Goal: Answer question/provide support: Answer question/provide support

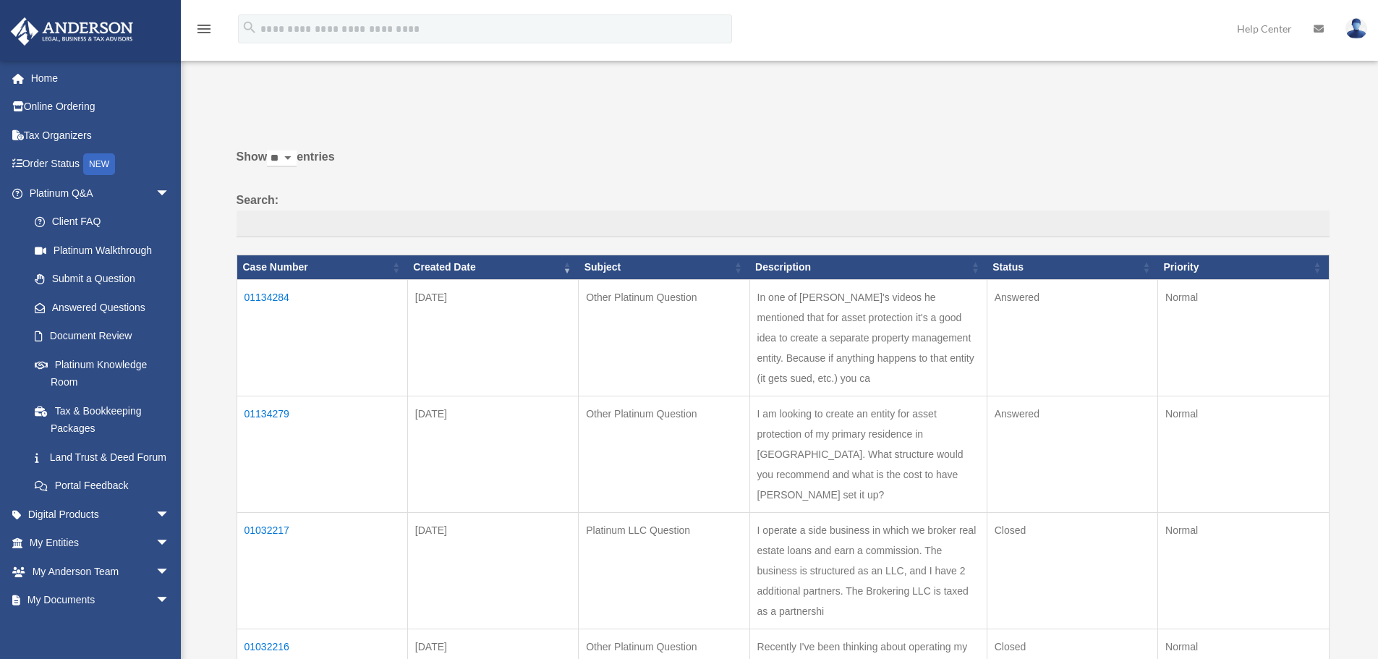
click at [274, 411] on td "01134279" at bounding box center [321, 454] width 171 height 116
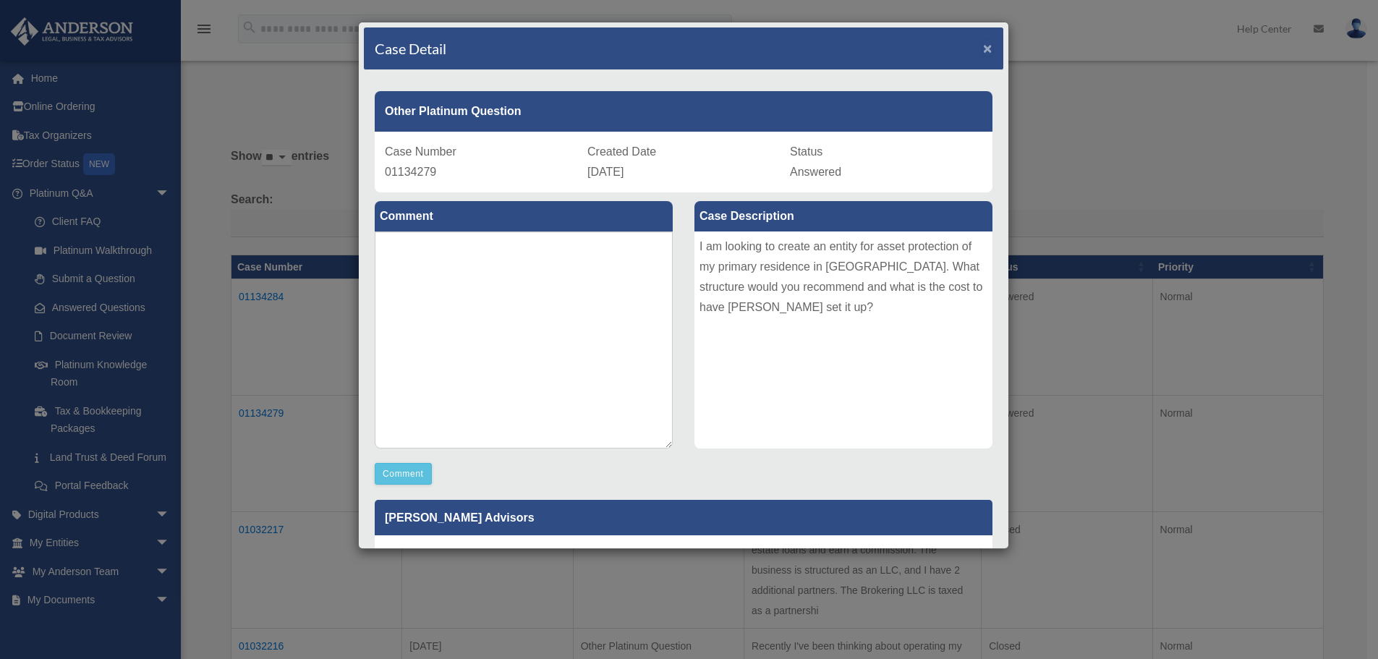
click at [983, 51] on span "×" at bounding box center [987, 48] width 9 height 17
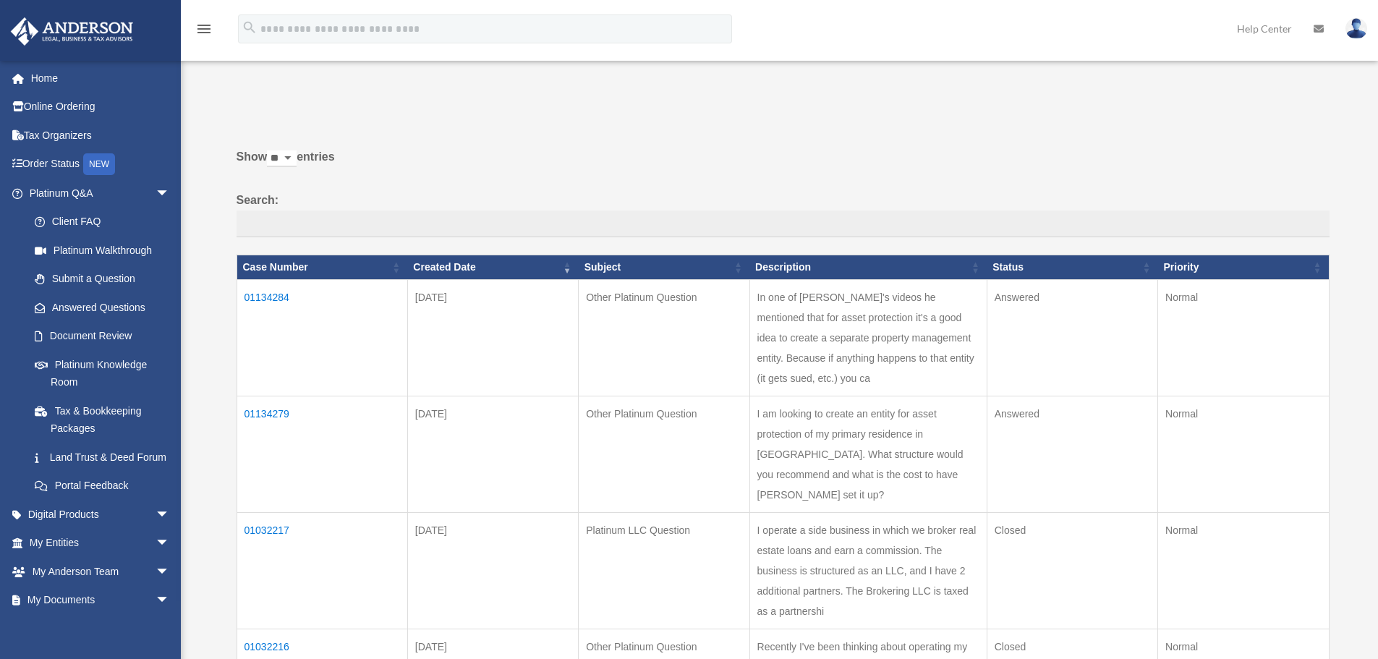
click at [277, 295] on td "01134284" at bounding box center [321, 337] width 171 height 116
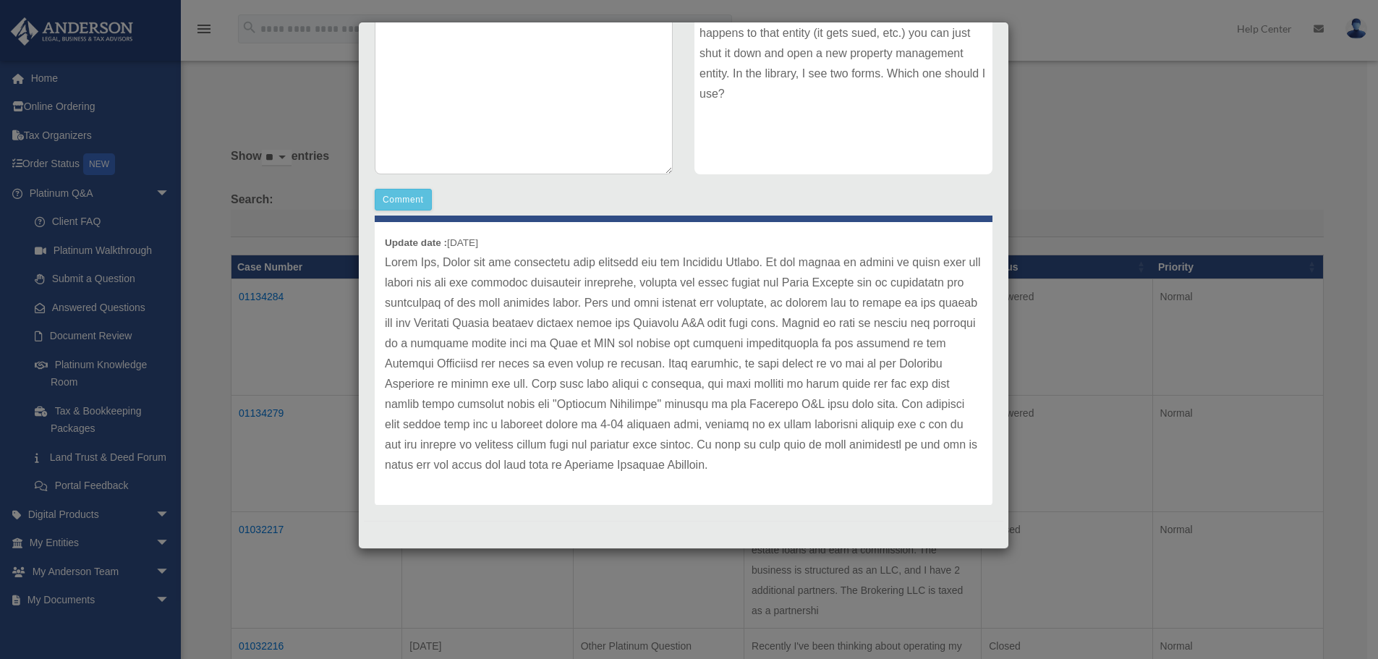
scroll to position [60, 0]
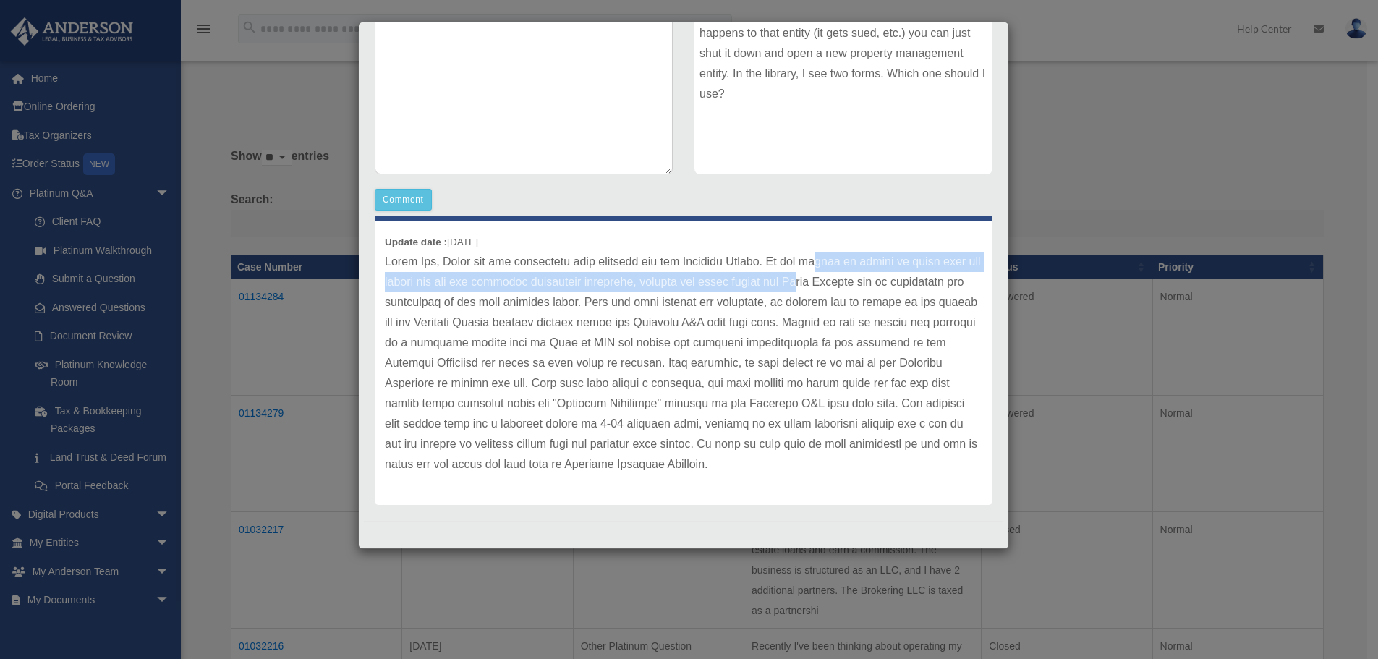
drag, startPoint x: 810, startPoint y: 236, endPoint x: 840, endPoint y: 252, distance: 34.6
click at [840, 252] on p at bounding box center [683, 363] width 597 height 223
click at [754, 255] on p at bounding box center [683, 363] width 597 height 223
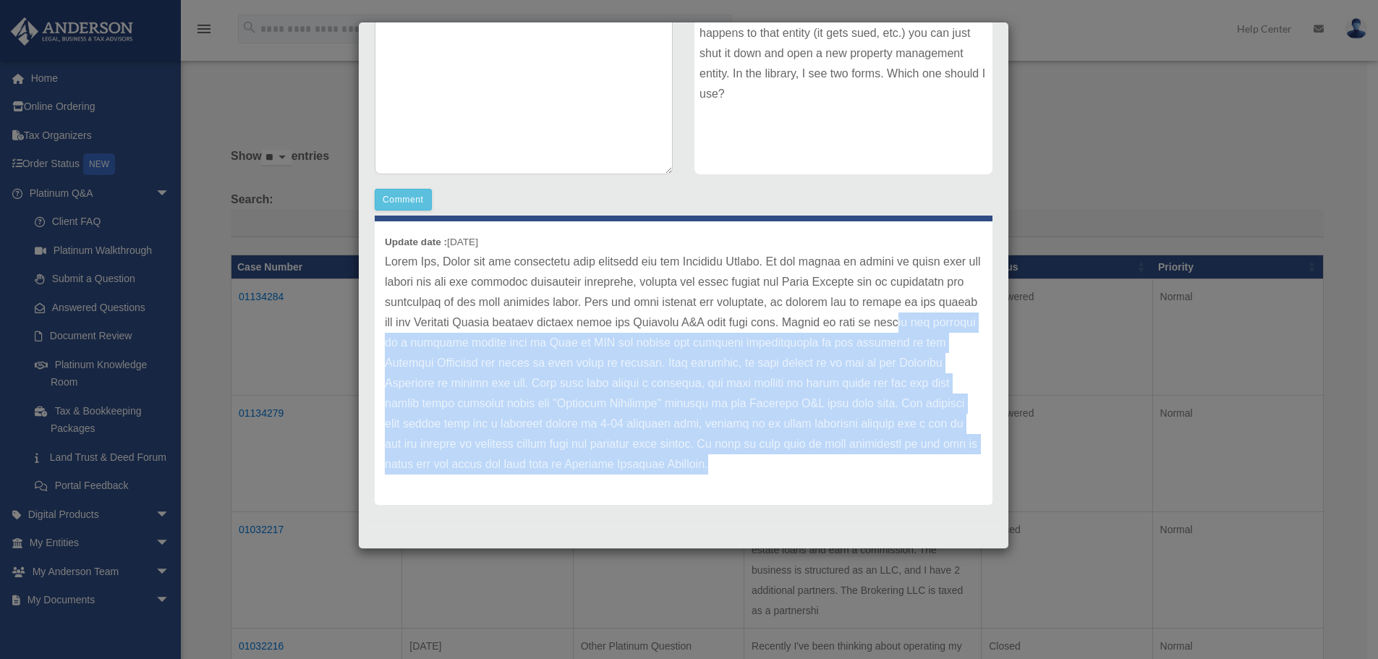
drag, startPoint x: 566, startPoint y: 323, endPoint x: 647, endPoint y: 456, distance: 156.0
click at [647, 456] on p at bounding box center [683, 363] width 597 height 223
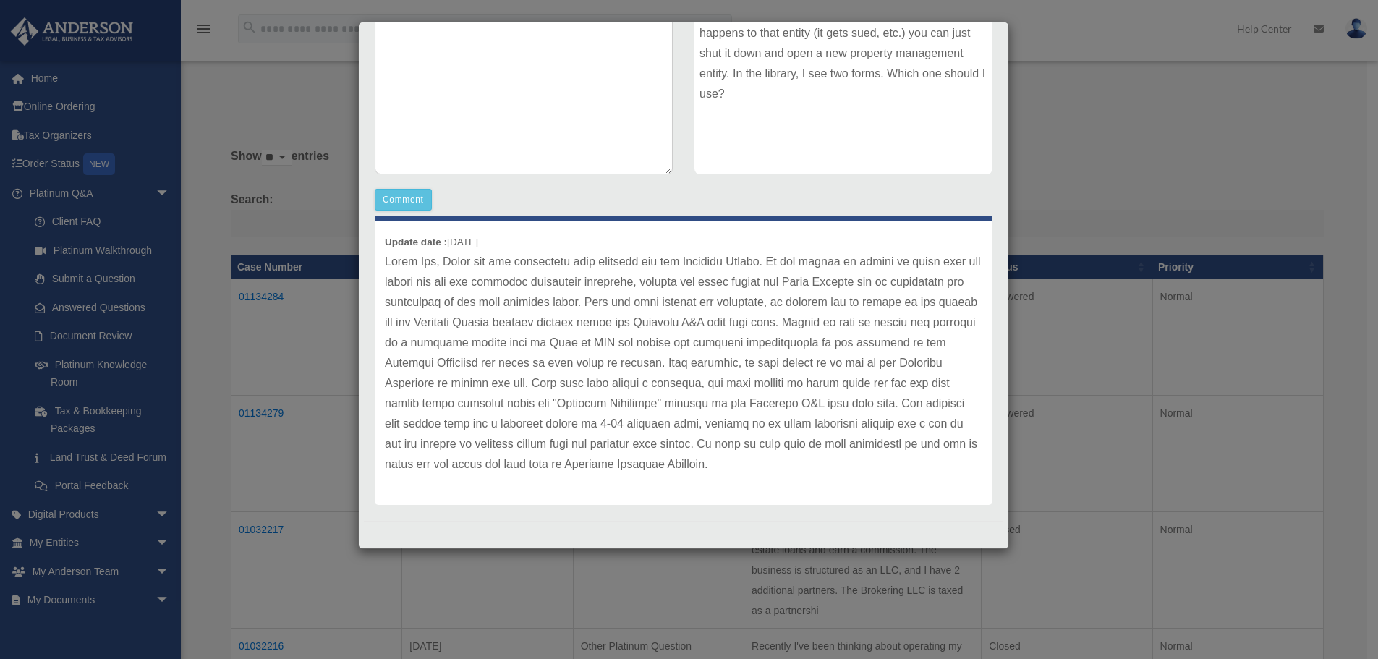
click at [1135, 432] on div "Case Detail × Other Platinum Question Case Number 01134284 Created Date [DATE] …" at bounding box center [689, 329] width 1378 height 659
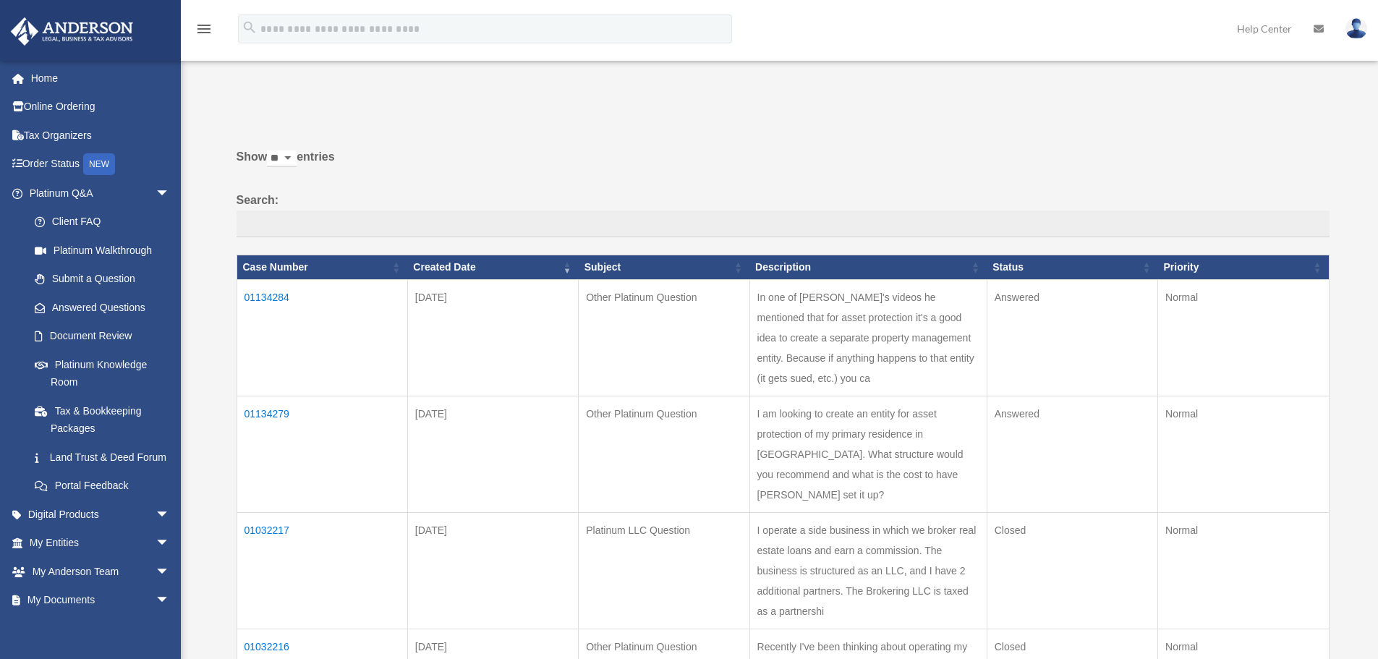
click at [284, 405] on td "01134279" at bounding box center [321, 454] width 171 height 116
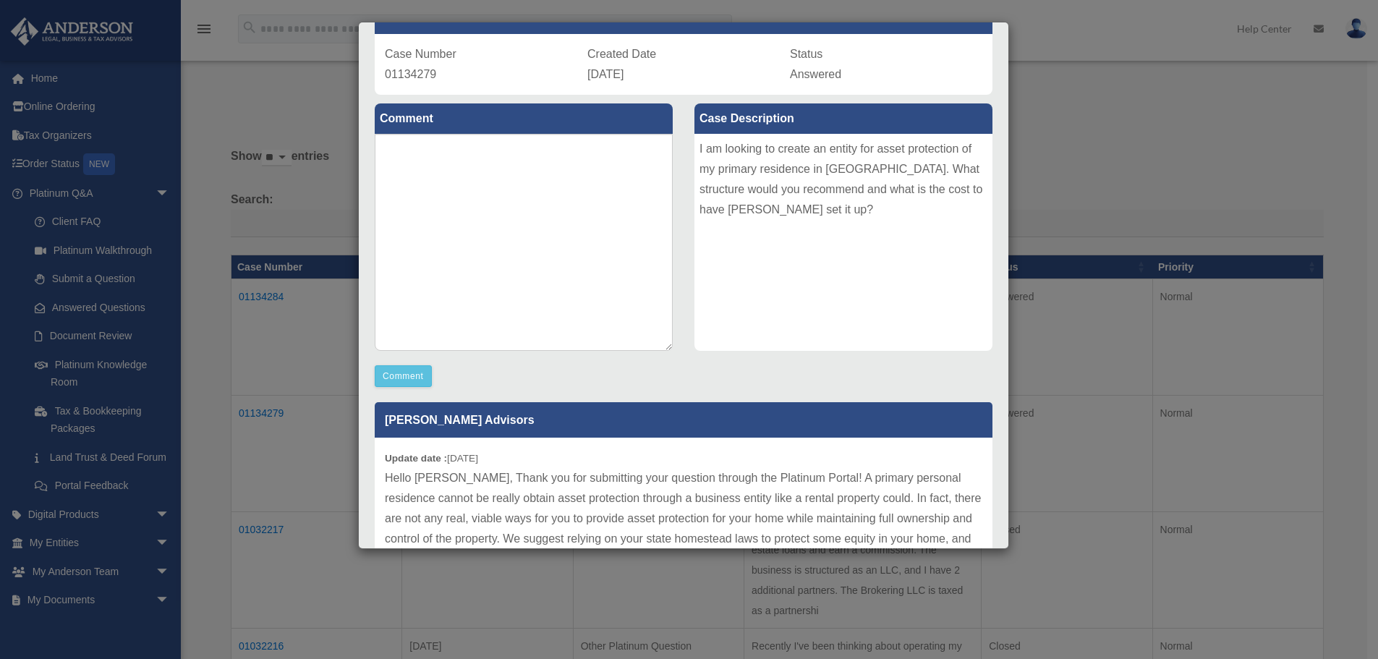
scroll to position [233, 0]
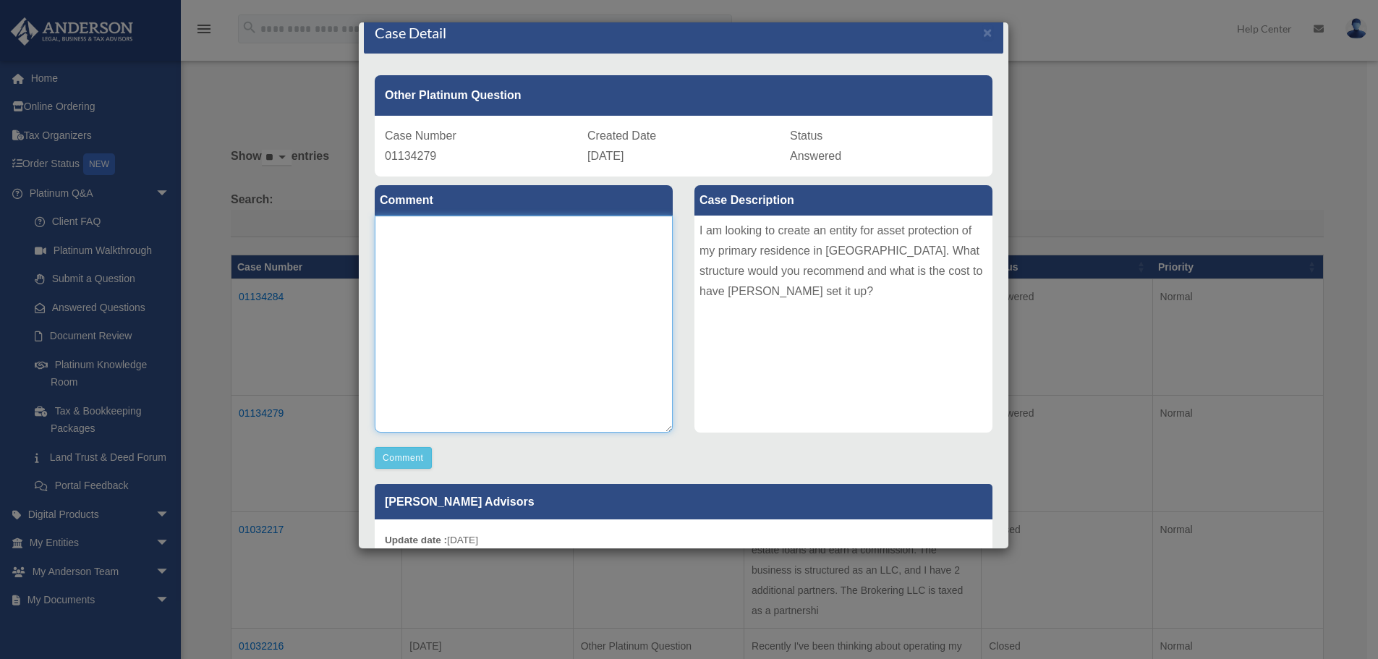
click at [467, 257] on textarea at bounding box center [524, 324] width 298 height 217
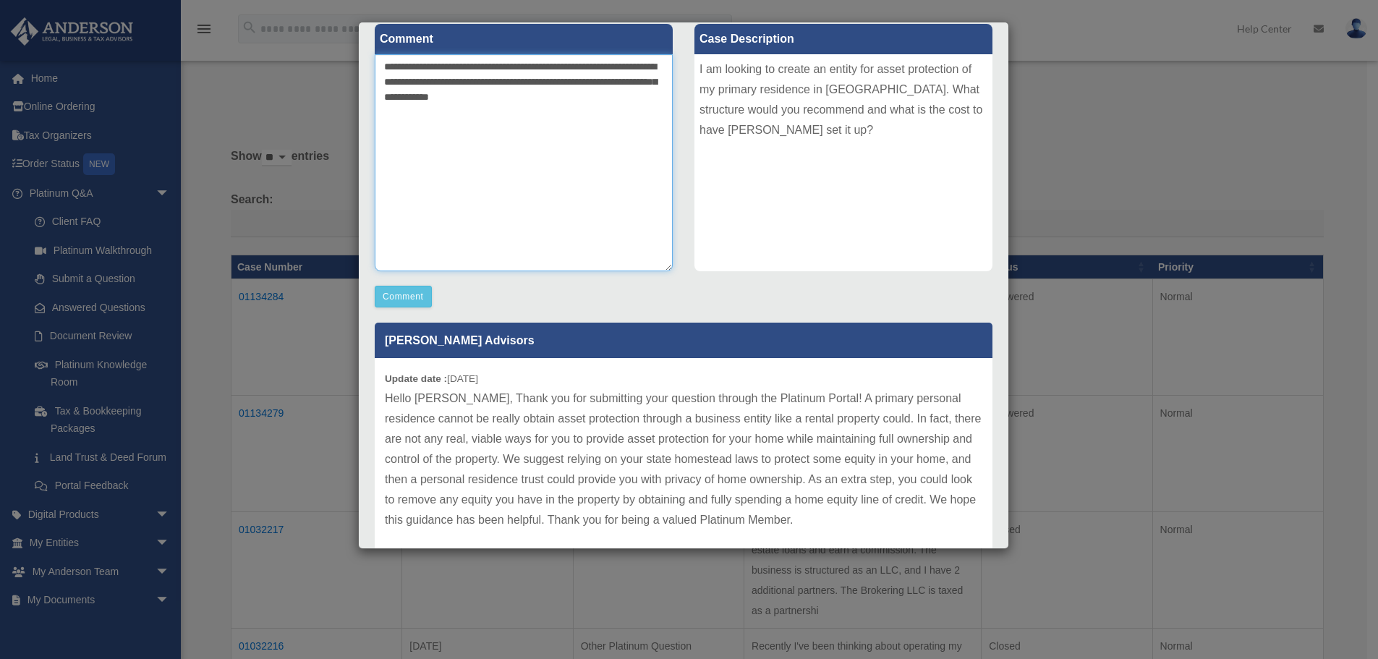
scroll to position [143, 0]
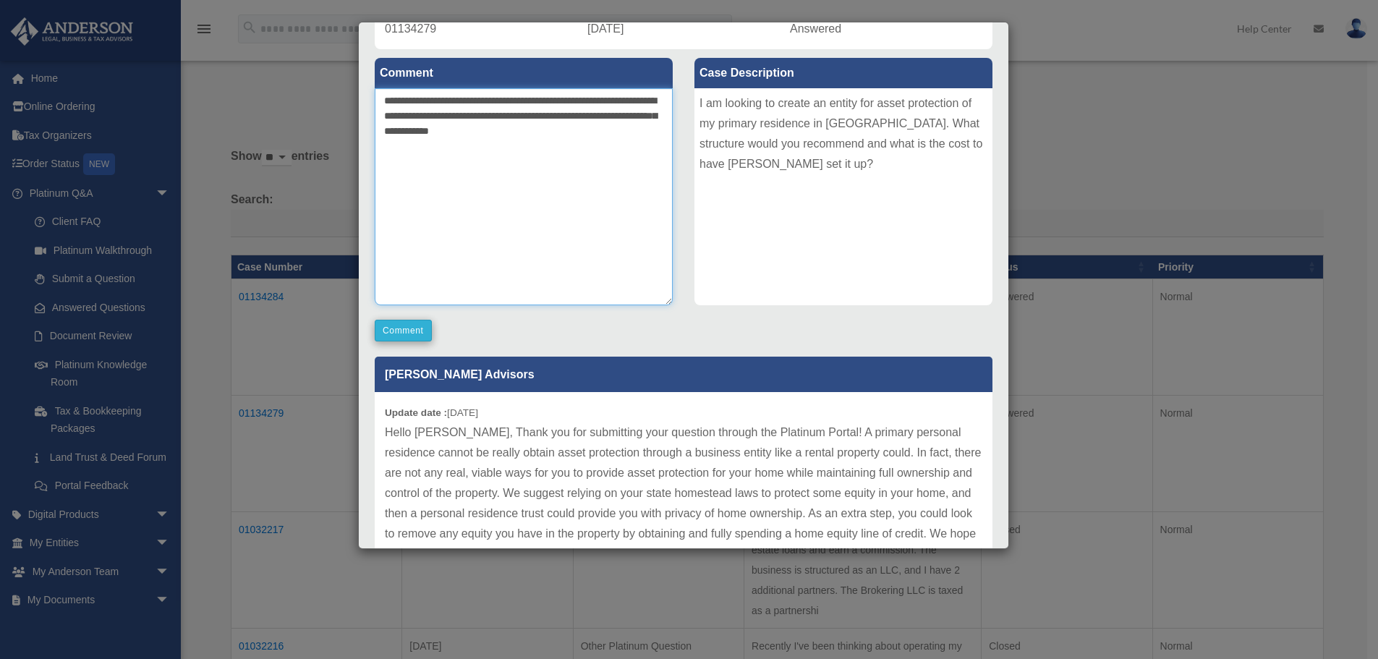
type textarea "**********"
click at [419, 338] on button "Comment" at bounding box center [403, 331] width 57 height 22
